Goal: Task Accomplishment & Management: Manage account settings

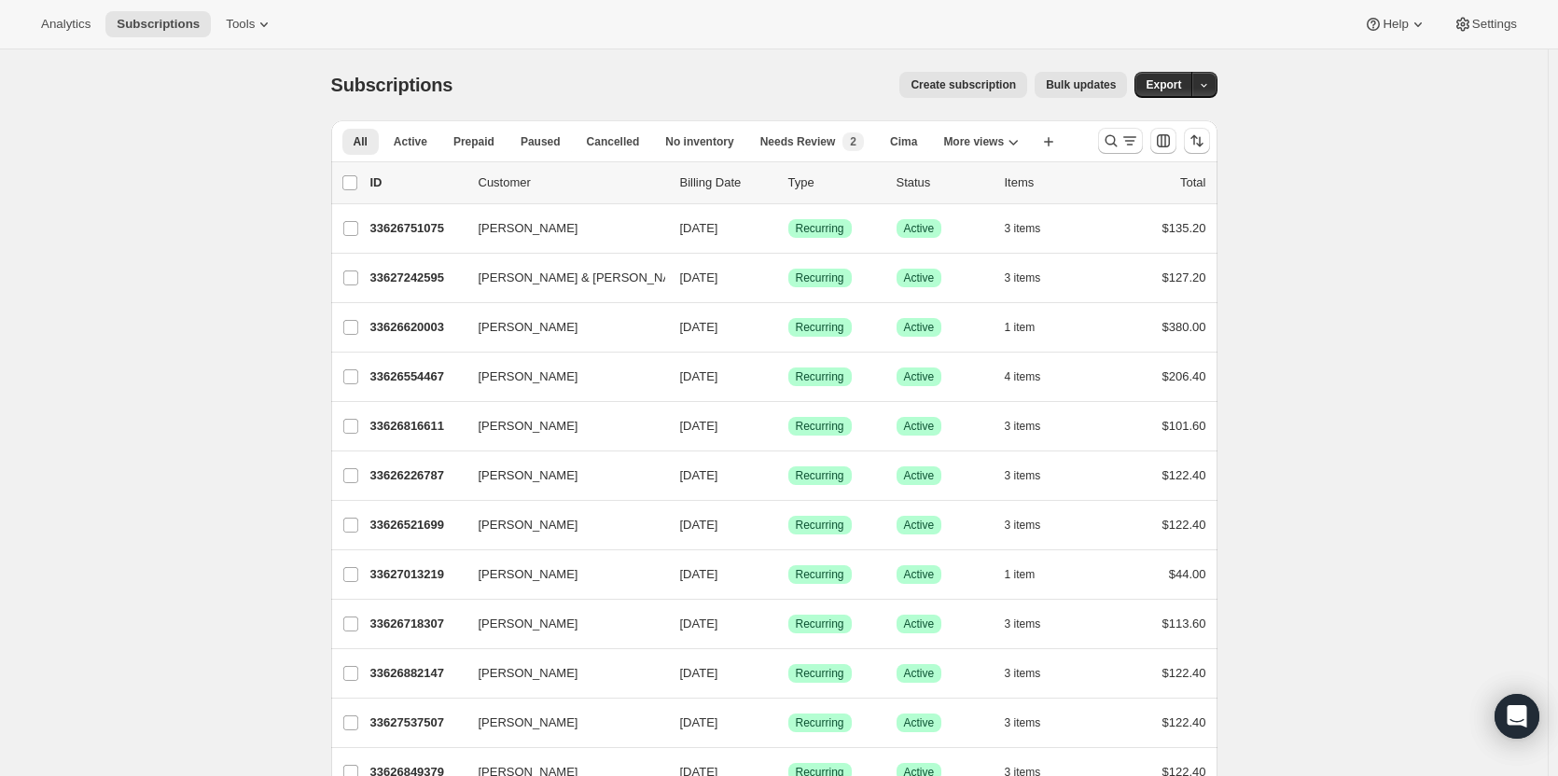
click at [1119, 122] on div at bounding box center [1153, 140] width 127 height 37
click at [1119, 139] on icon "Search and filter results" at bounding box center [1111, 141] width 19 height 19
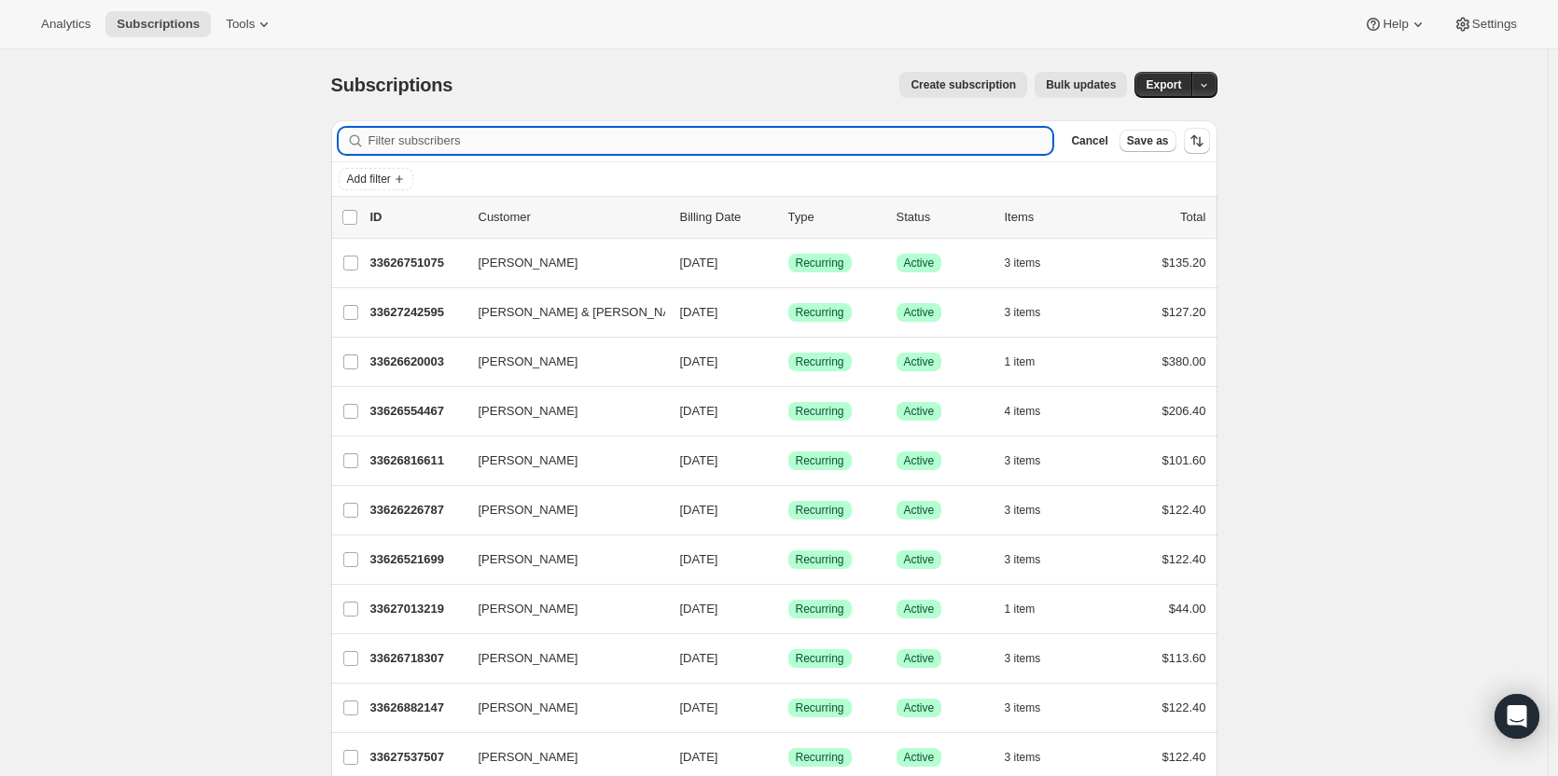
click at [678, 145] on input "Filter subscribers" at bounding box center [710, 141] width 685 height 26
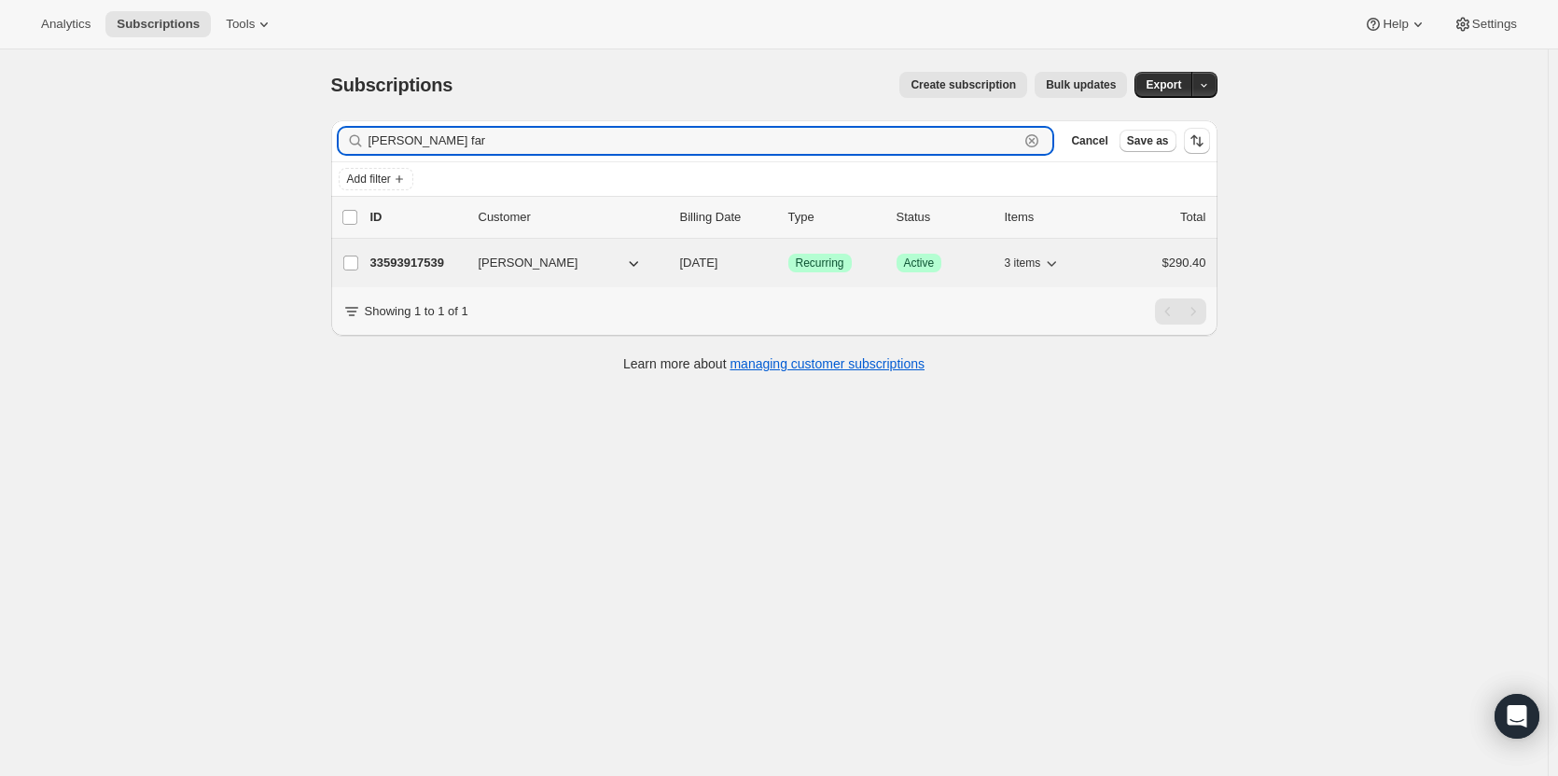
type input "[PERSON_NAME] far"
click at [427, 256] on p "33593917539" at bounding box center [416, 263] width 93 height 19
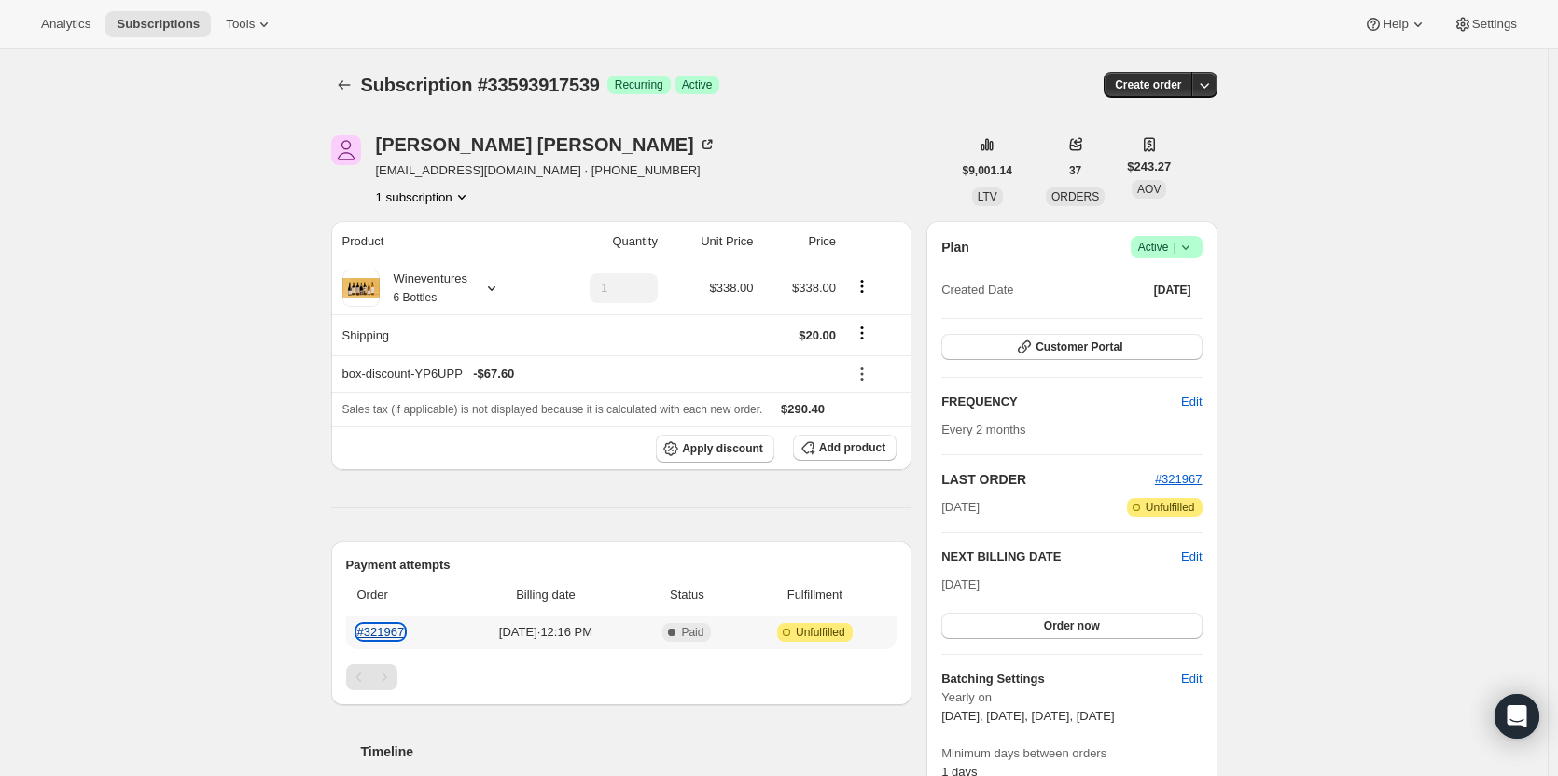
click at [398, 630] on link "#321967" at bounding box center [381, 632] width 48 height 14
click at [460, 147] on div "[PERSON_NAME]" at bounding box center [546, 144] width 340 height 19
click at [414, 291] on small "6 Bottles" at bounding box center [416, 297] width 44 height 13
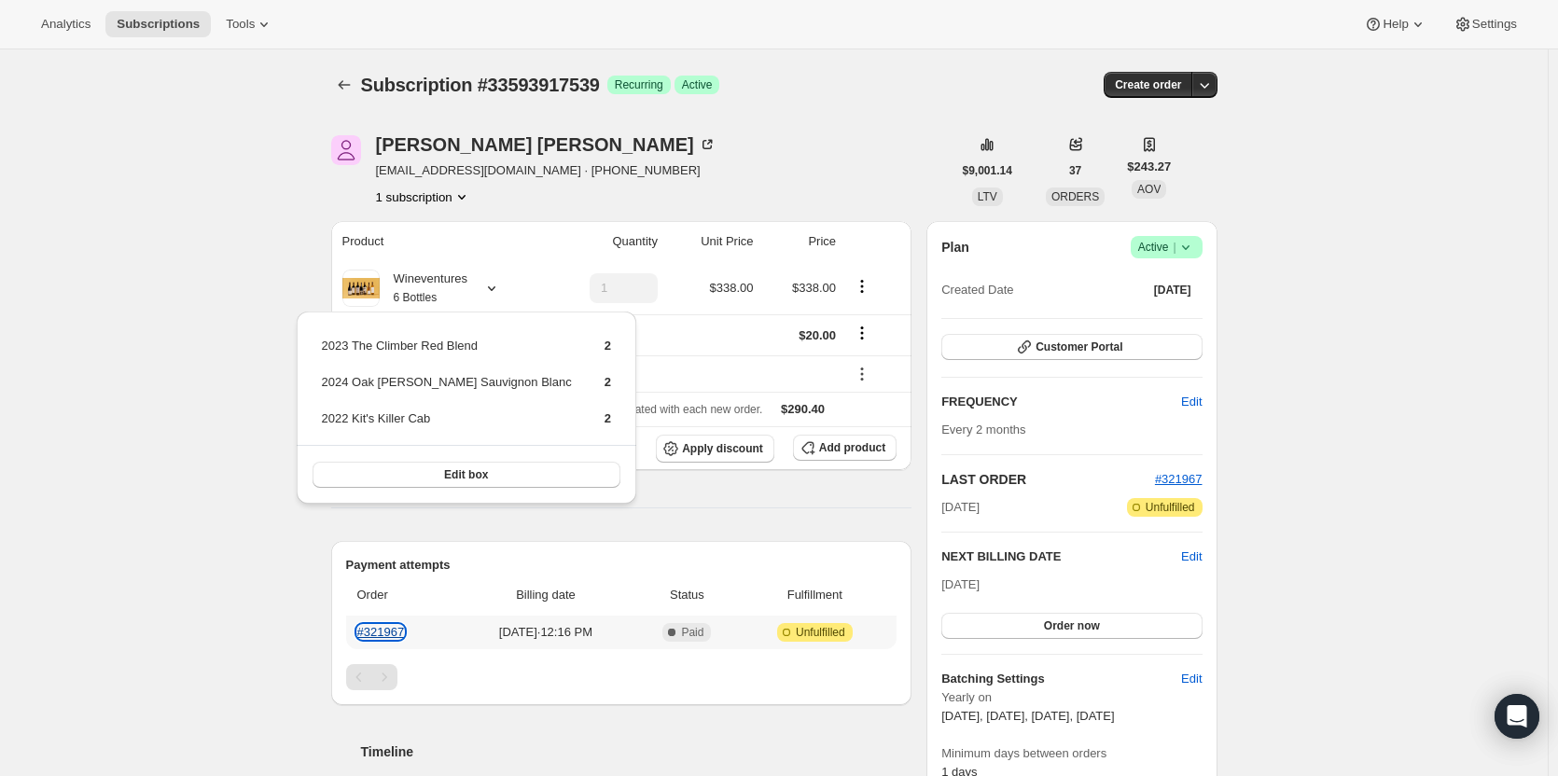
click at [386, 633] on link "#321967" at bounding box center [381, 632] width 48 height 14
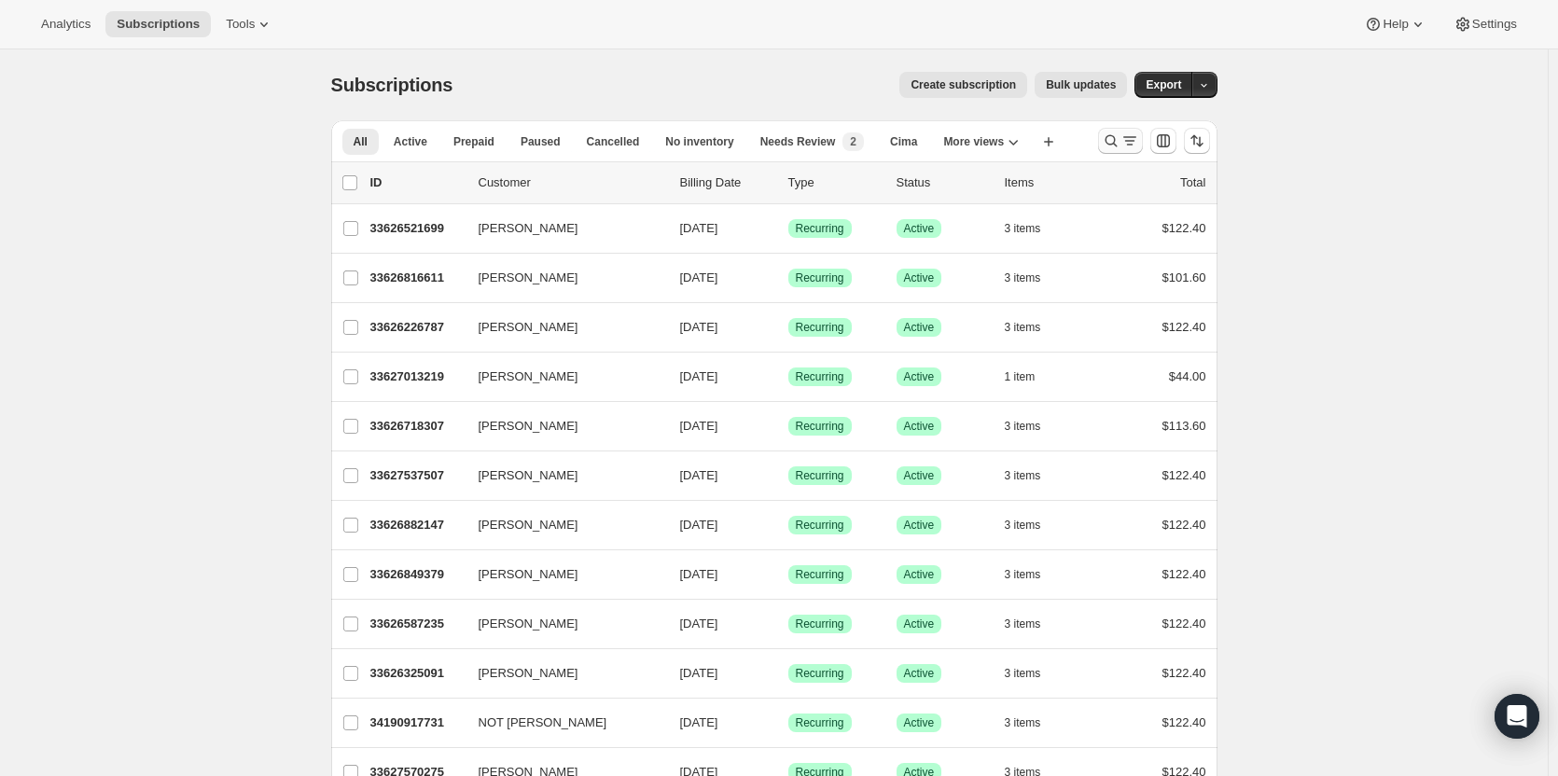
click at [1129, 135] on icon "Search and filter results" at bounding box center [1129, 141] width 19 height 19
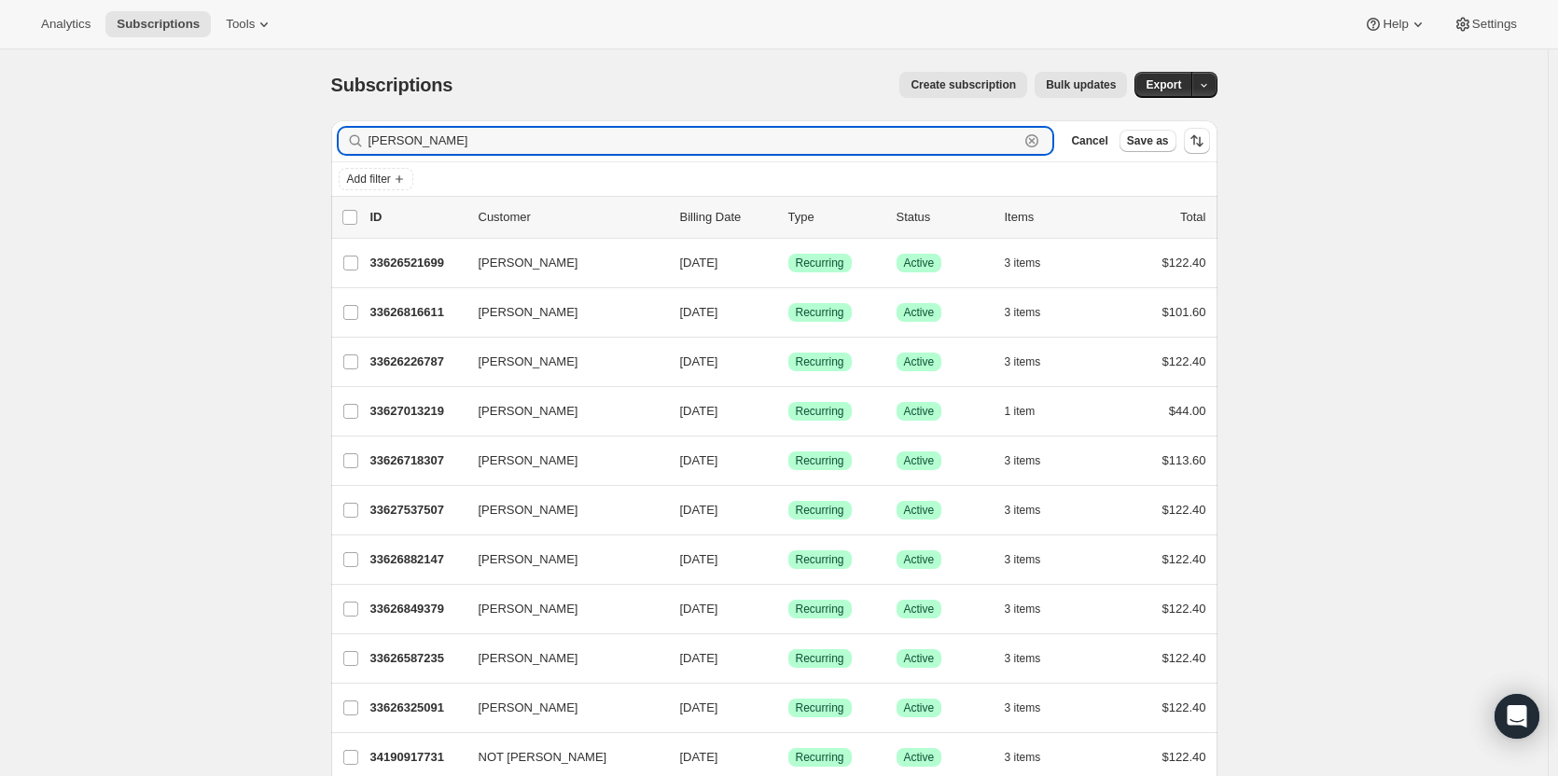
type input "barry adam"
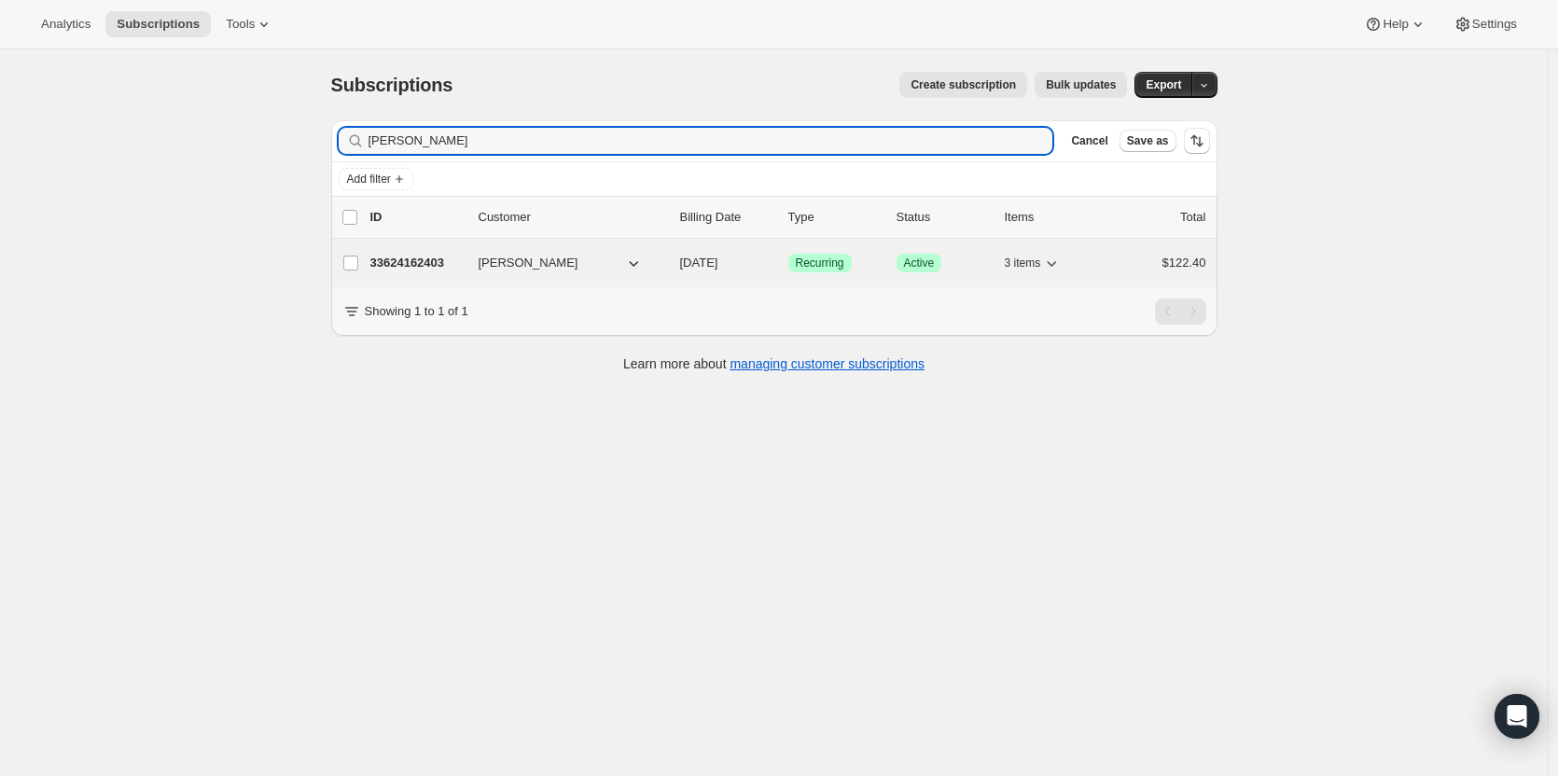
click at [404, 264] on p "33624162403" at bounding box center [416, 263] width 93 height 19
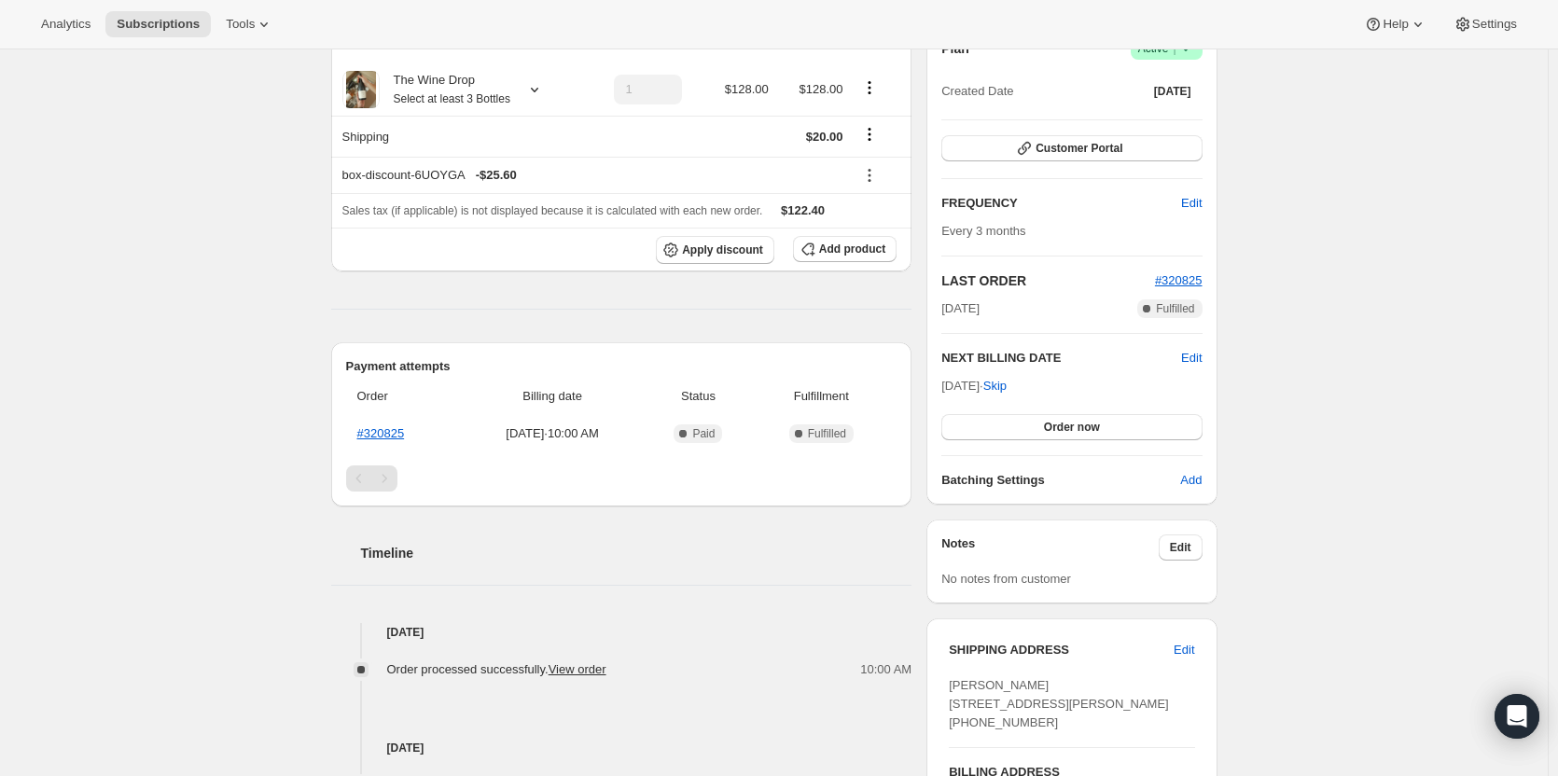
scroll to position [93, 0]
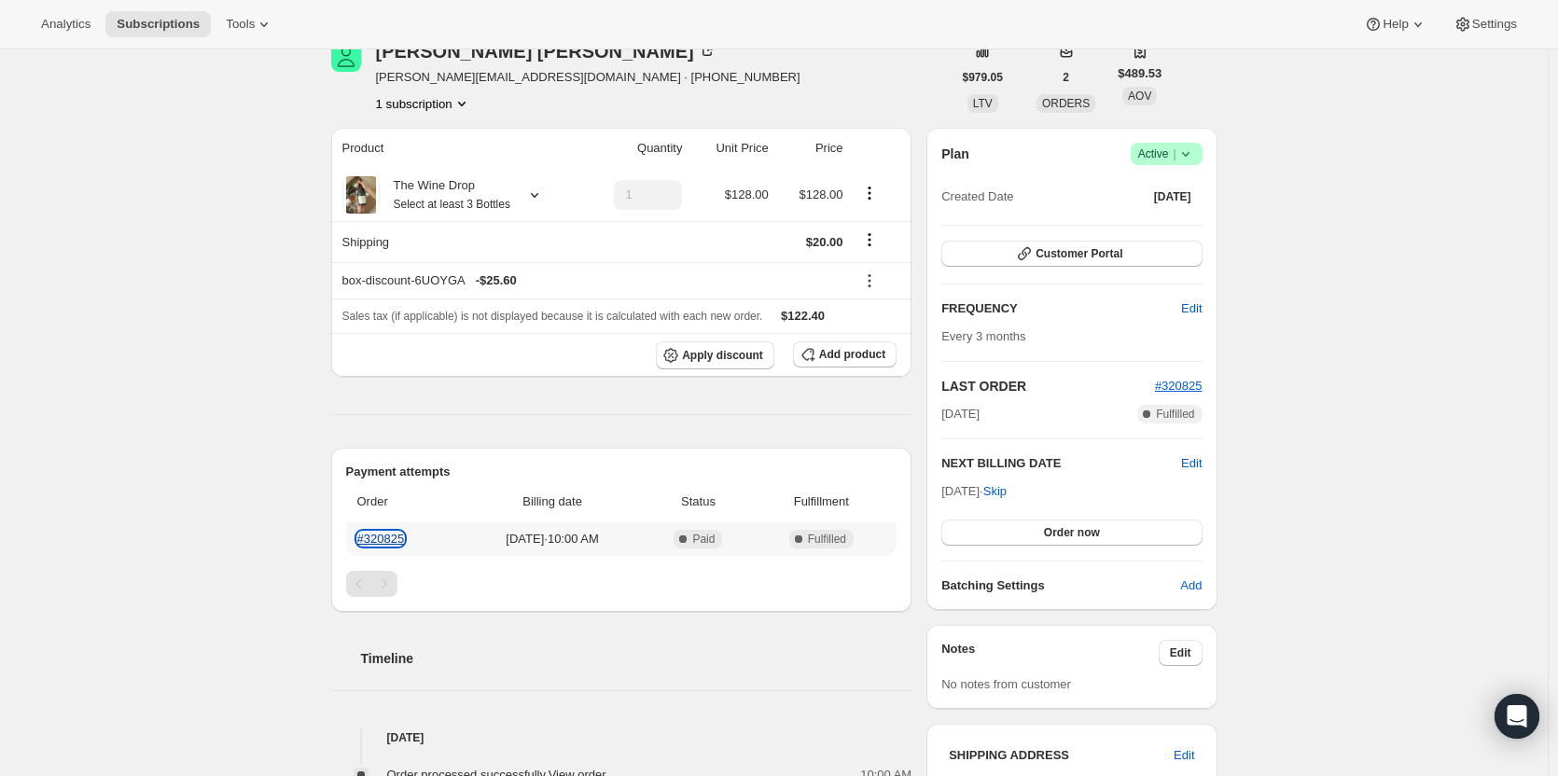
click at [379, 534] on link "#320825" at bounding box center [381, 539] width 48 height 14
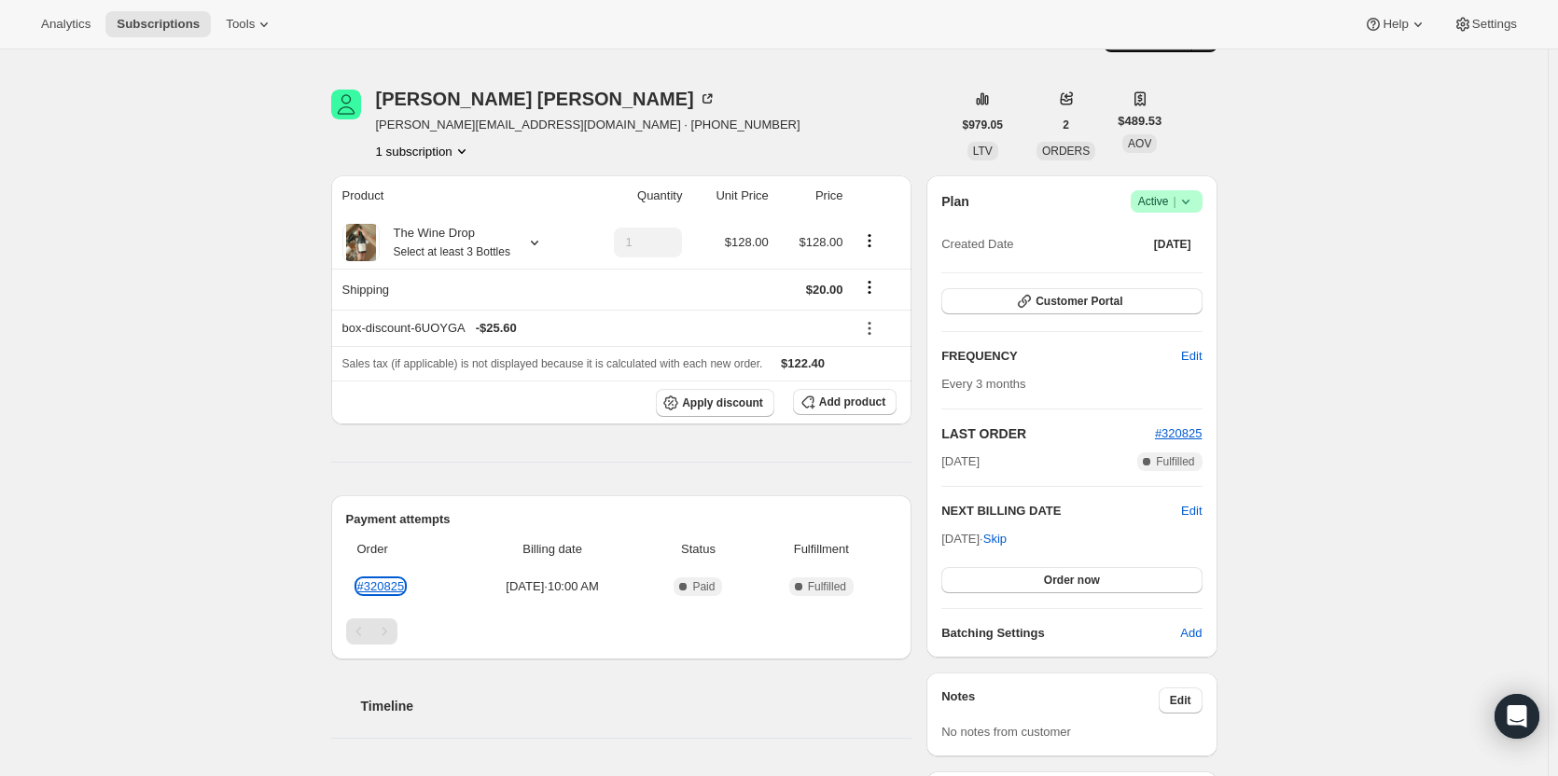
scroll to position [0, 0]
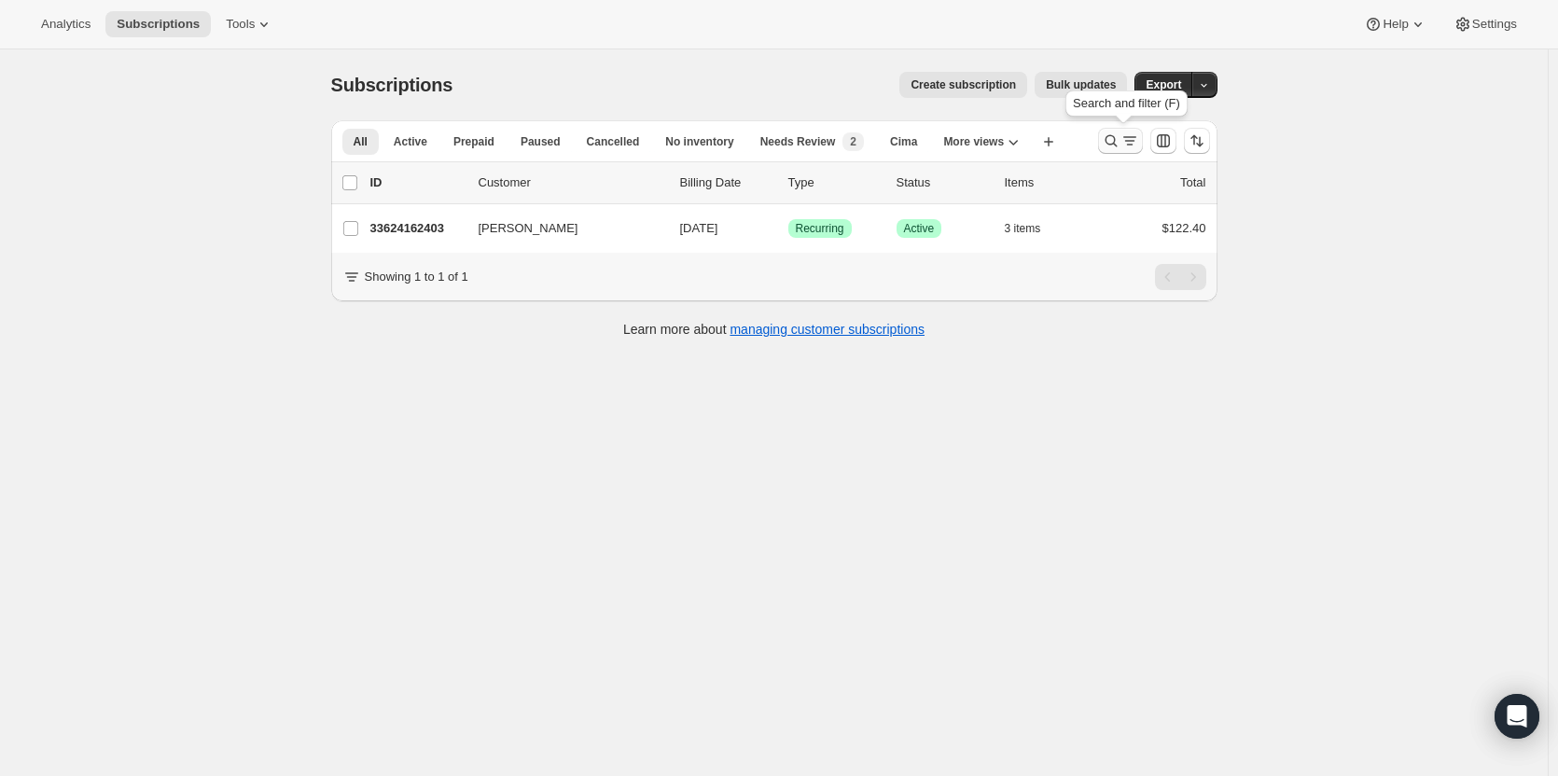
click at [1110, 138] on icon "Search and filter results" at bounding box center [1110, 141] width 12 height 12
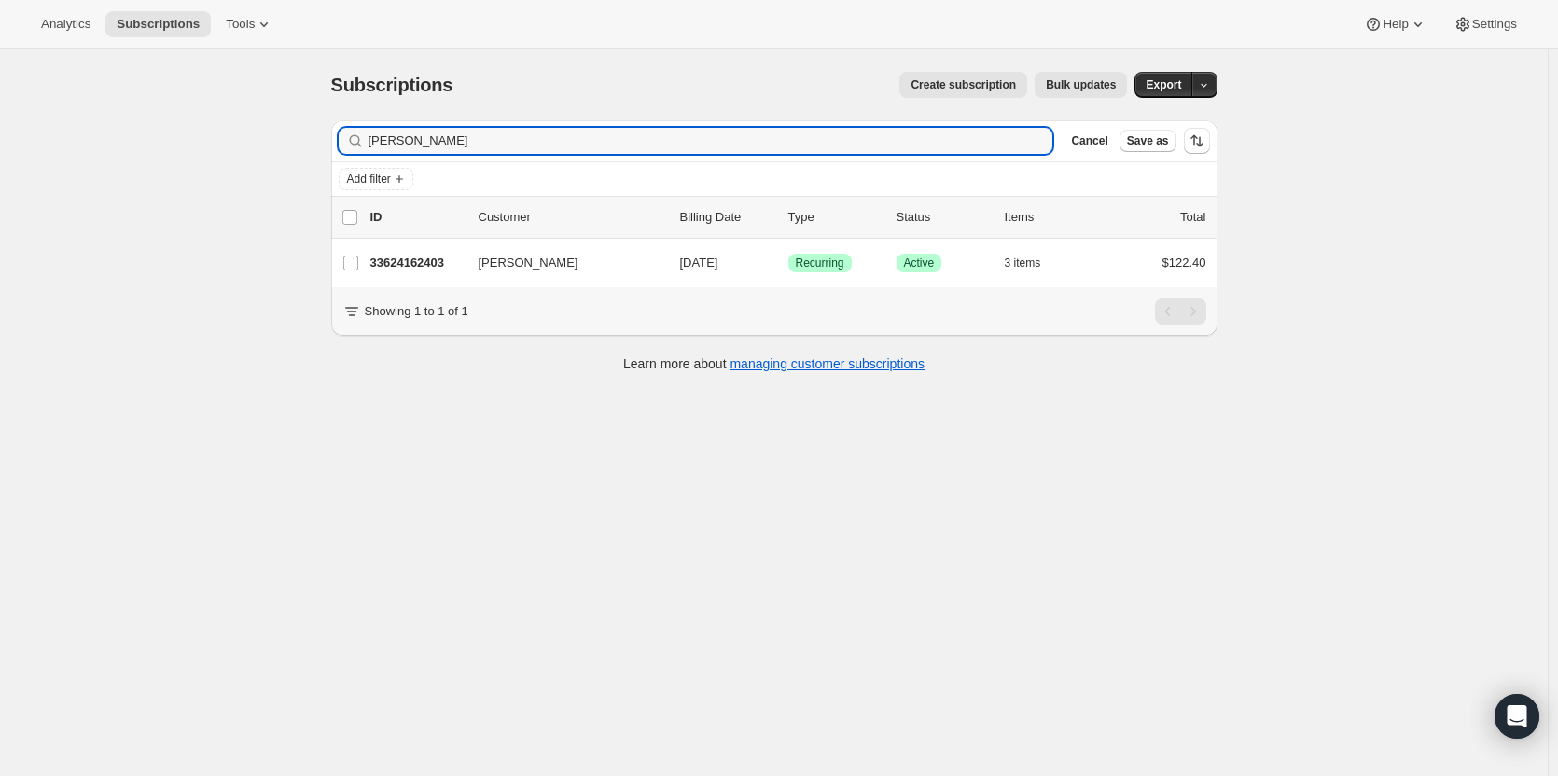
drag, startPoint x: 743, startPoint y: 141, endPoint x: 345, endPoint y: 132, distance: 398.4
click at [345, 132] on div "barry adam Clear" at bounding box center [696, 141] width 714 height 26
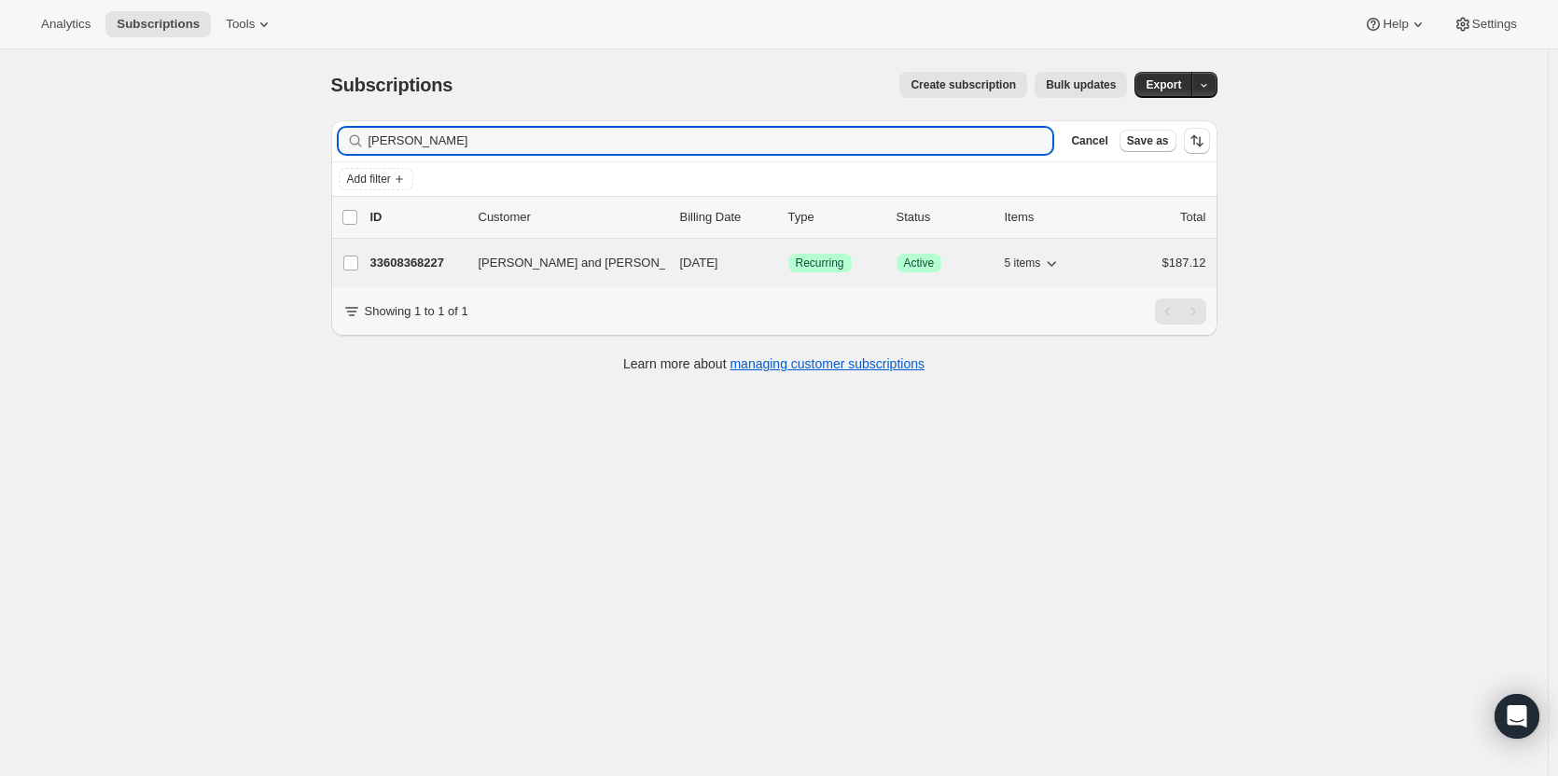
type input "pacheco"
click at [437, 265] on p "33608368227" at bounding box center [416, 263] width 93 height 19
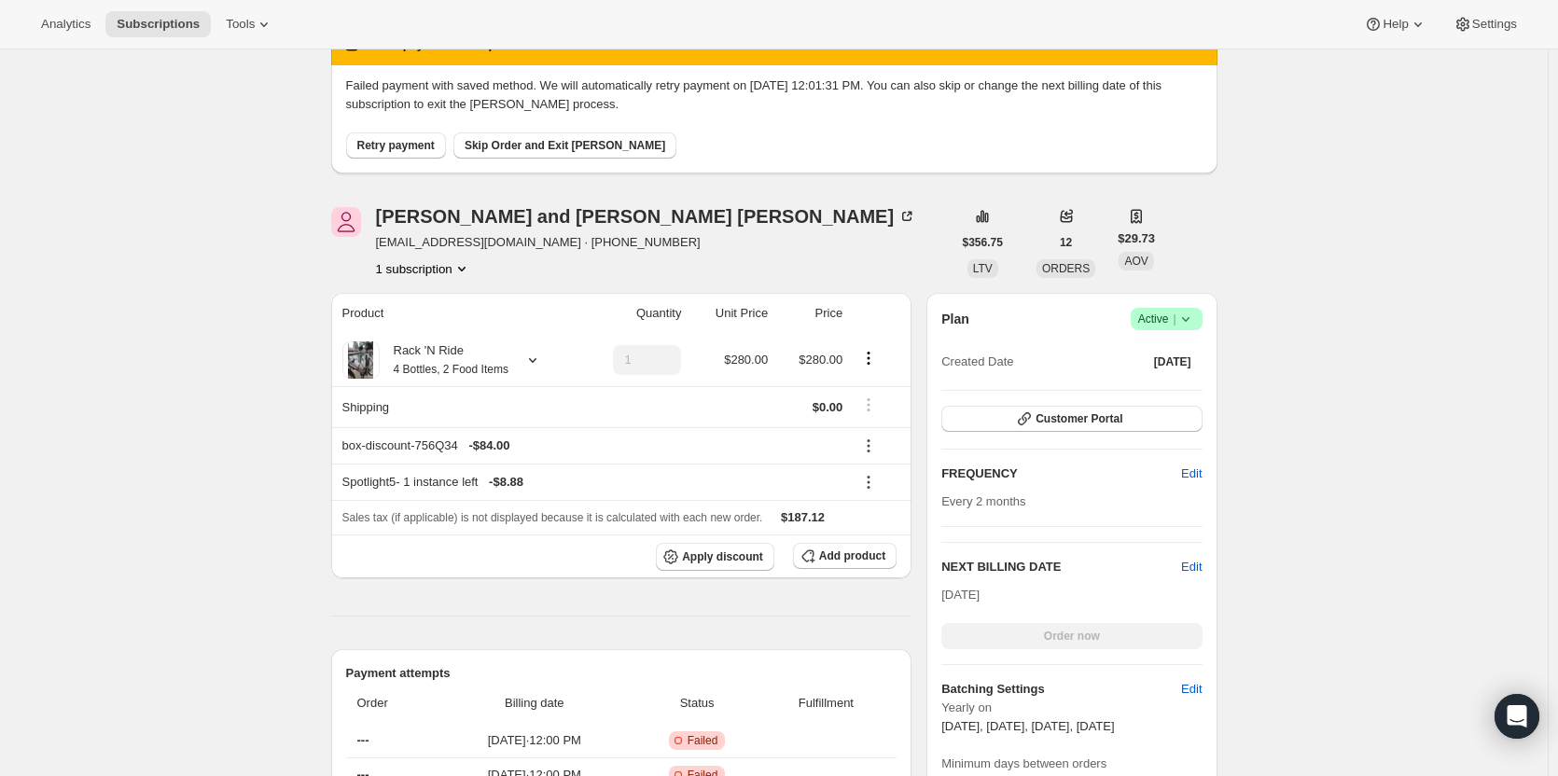
scroll to position [93, 0]
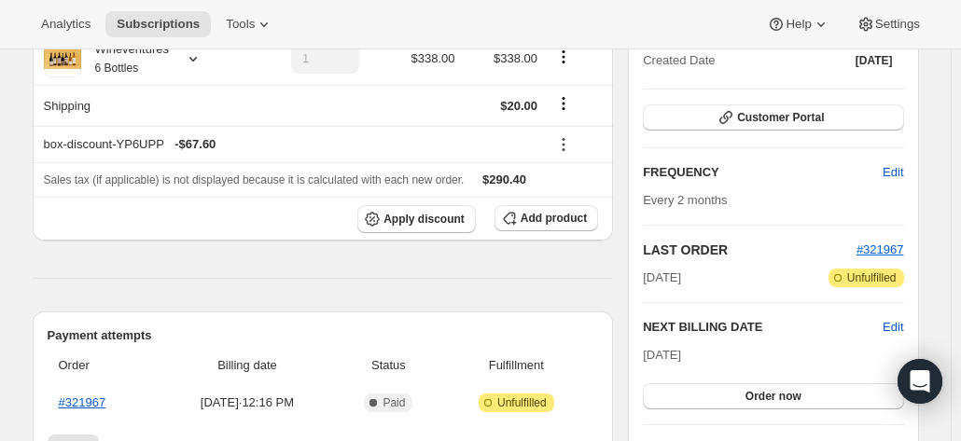
scroll to position [291, 0]
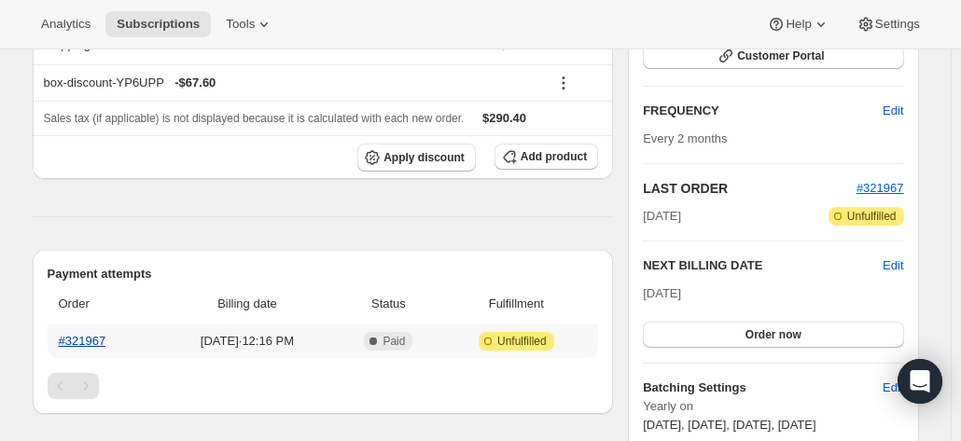
click at [102, 335] on link "#321967" at bounding box center [83, 341] width 48 height 14
